Goal: Transaction & Acquisition: Subscribe to service/newsletter

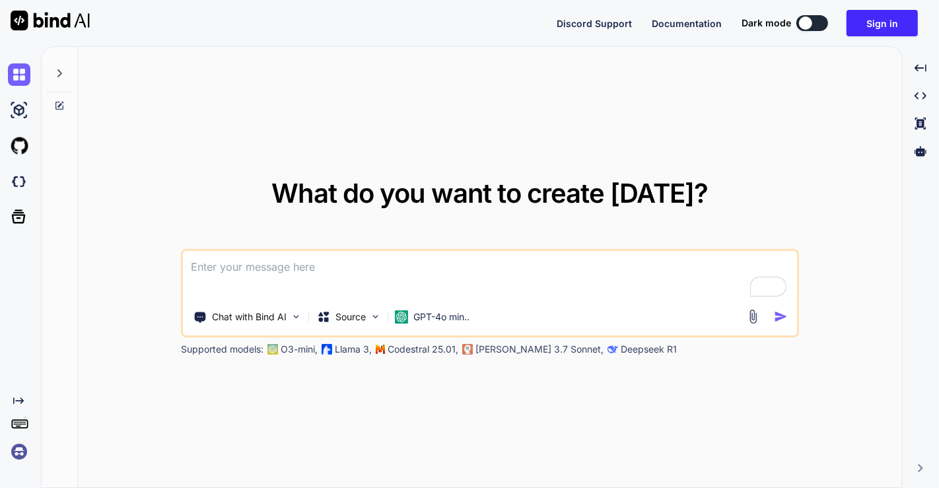
click at [18, 451] on img at bounding box center [19, 451] width 22 height 22
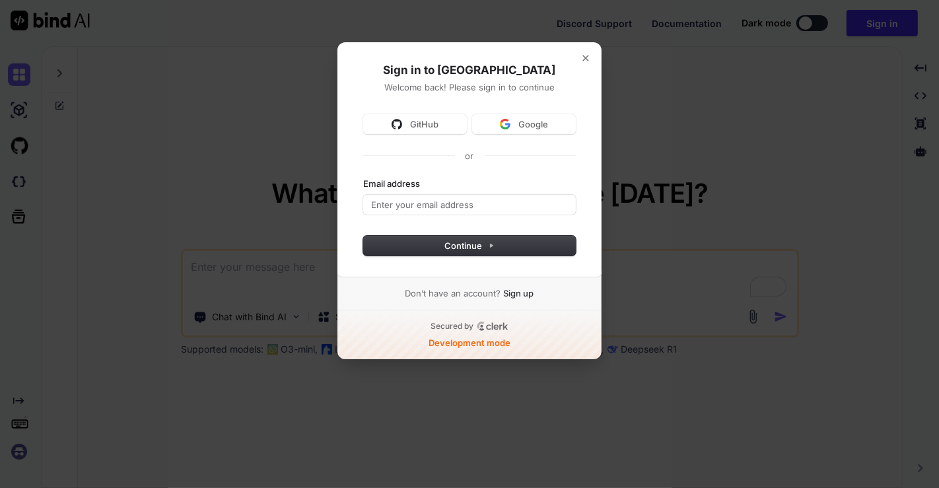
type textarea "x"
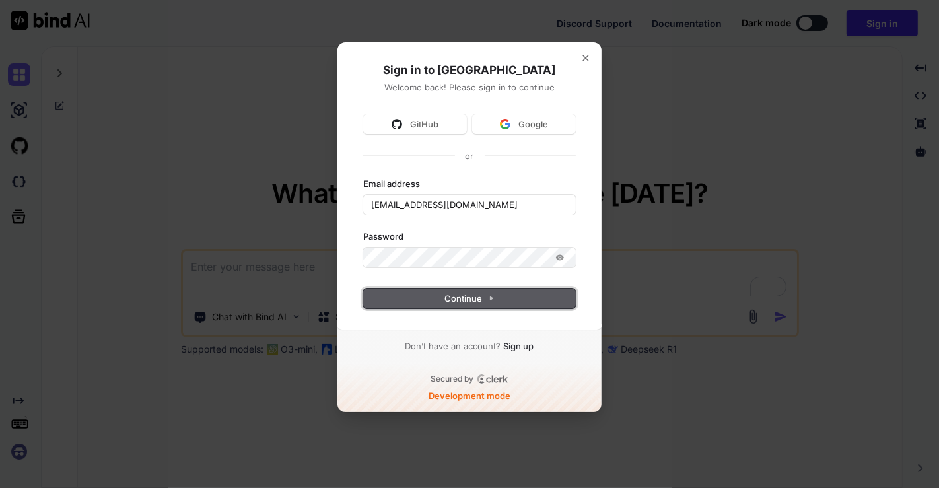
click at [463, 304] on button "Continue" at bounding box center [469, 298] width 213 height 20
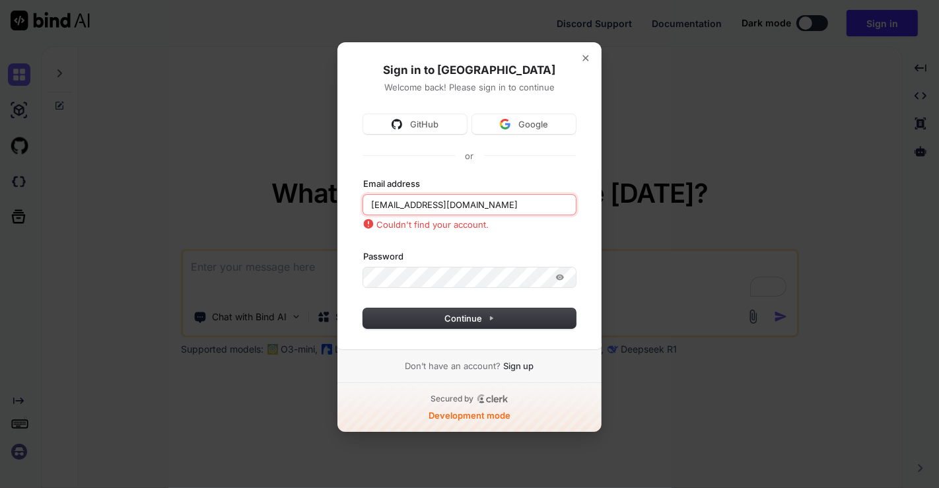
type input "app5@yopmail.com"
drag, startPoint x: 476, startPoint y: 205, endPoint x: 347, endPoint y: 218, distance: 130.0
click at [347, 218] on div "Sign in to BindAI Welcome back! Please sign in to continue GitHub Google or Ema…" at bounding box center [469, 196] width 265 height 308
click at [472, 327] on button "Continue" at bounding box center [469, 318] width 213 height 20
type input "saravanan10722@gmail.com"
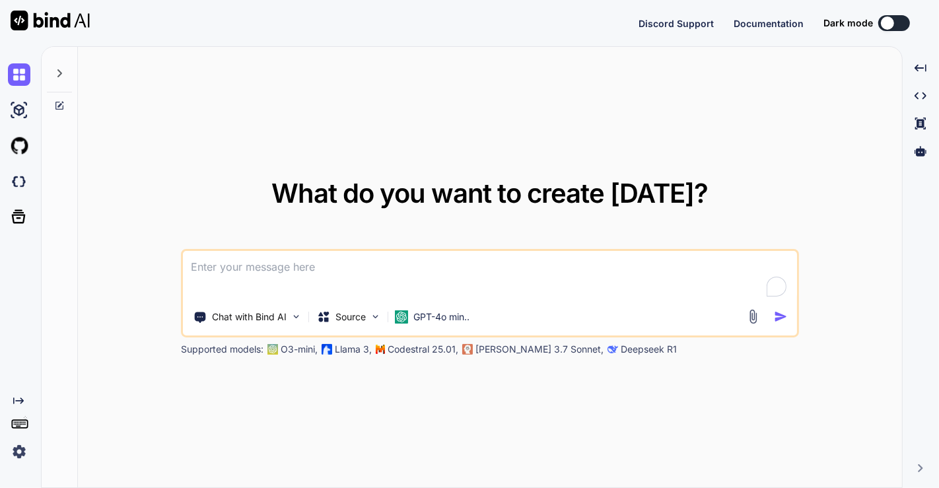
click at [307, 116] on div "What do you want to create today? Chat with Bind AI Source GPT-4o min.. Support…" at bounding box center [490, 268] width 824 height 442
click at [20, 449] on img at bounding box center [19, 451] width 22 height 22
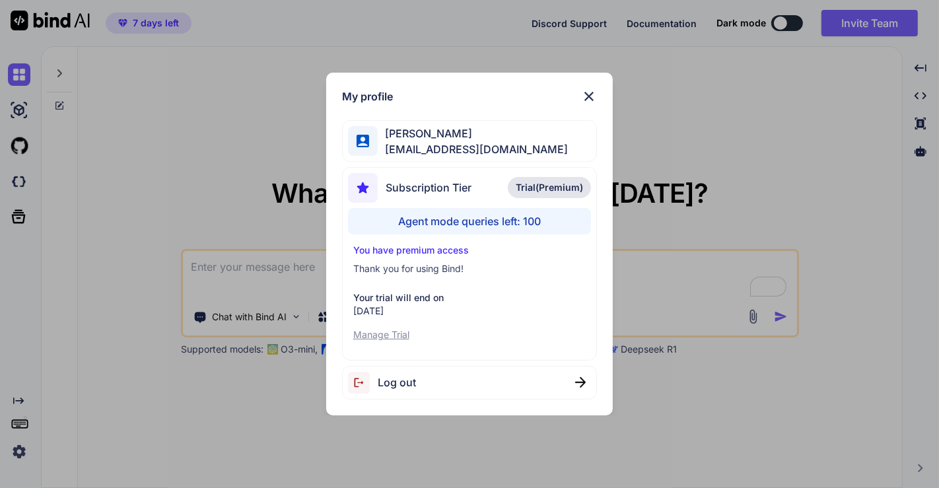
type textarea "x"
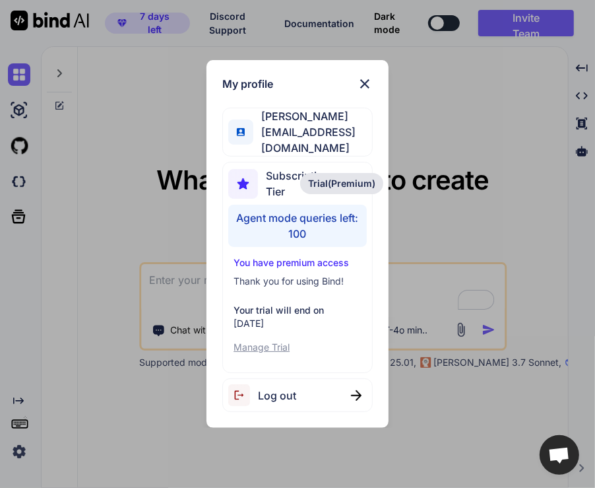
click at [516, 259] on div "My profile saravanan saravanan10722@gmail.com Subscription Tier Trial(Premium) …" at bounding box center [297, 244] width 595 height 488
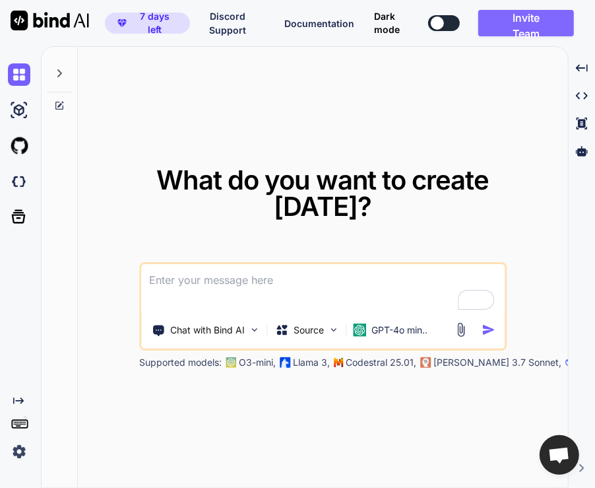
click at [523, 28] on button "Invite Team" at bounding box center [527, 23] width 96 height 26
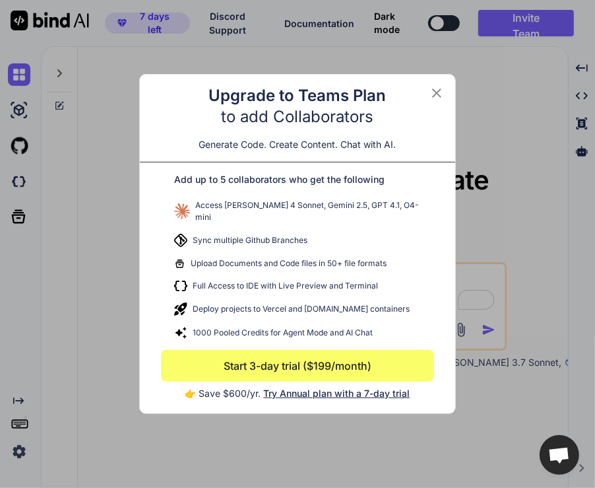
click at [368, 366] on button "Start 3-day trial ($199/month)" at bounding box center [297, 366] width 273 height 32
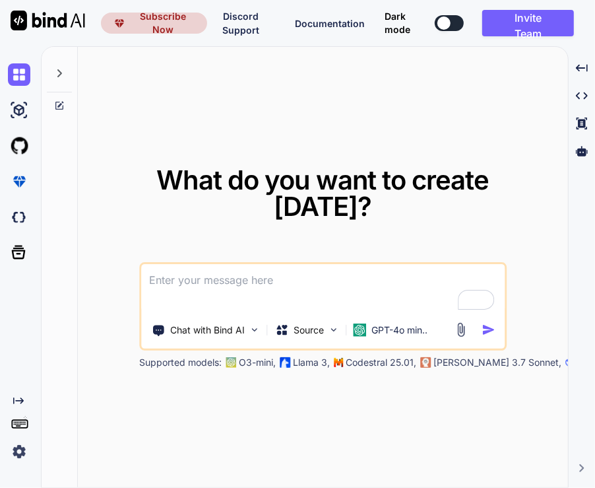
type textarea "x"
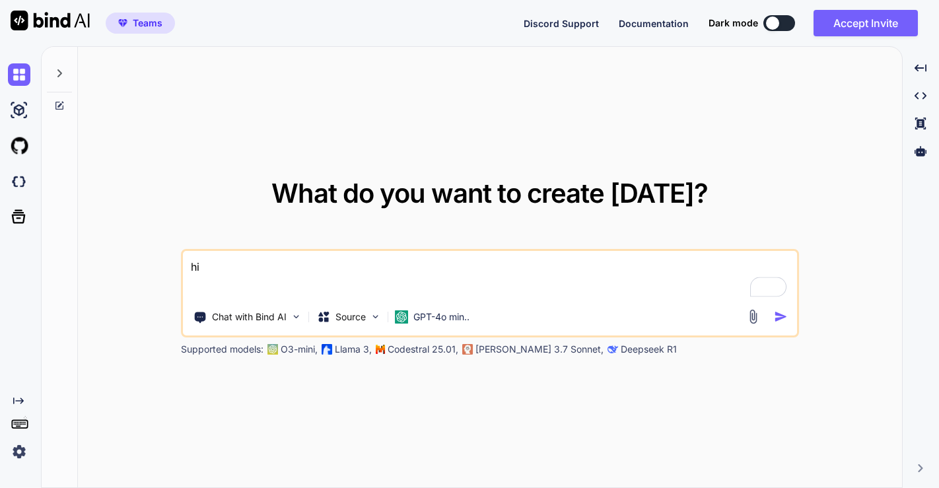
type textarea "x"
